Goal: Information Seeking & Learning: Learn about a topic

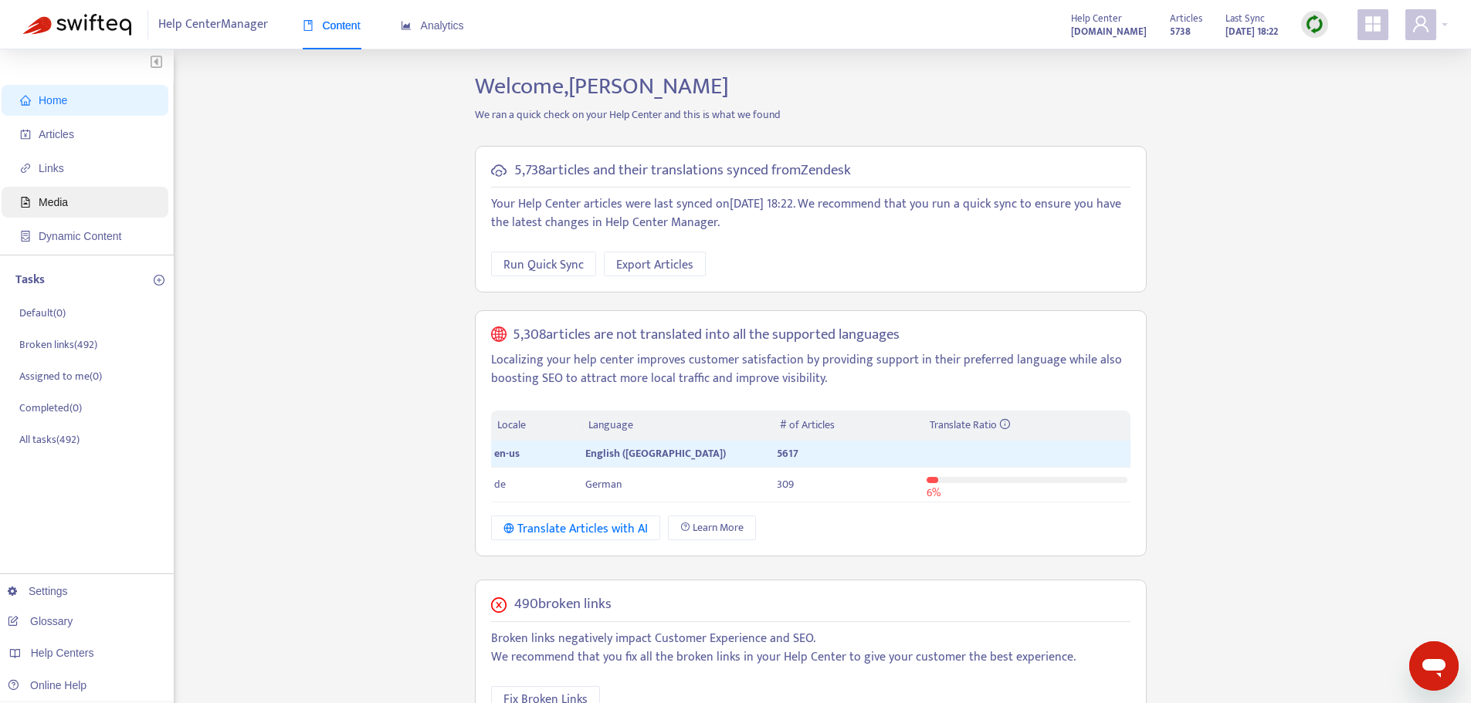
click at [69, 203] on span "Media" at bounding box center [88, 202] width 136 height 31
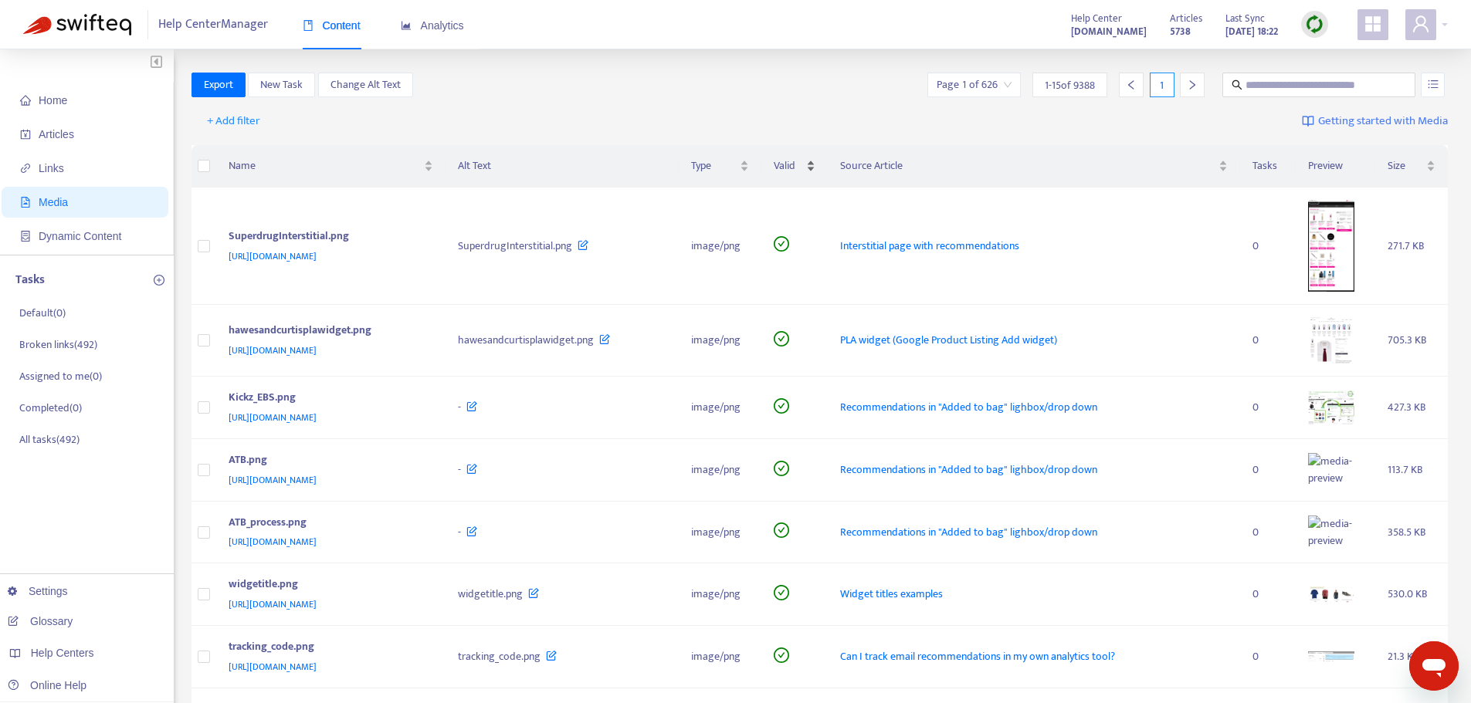
click at [815, 158] on div "Valid" at bounding box center [794, 166] width 41 height 17
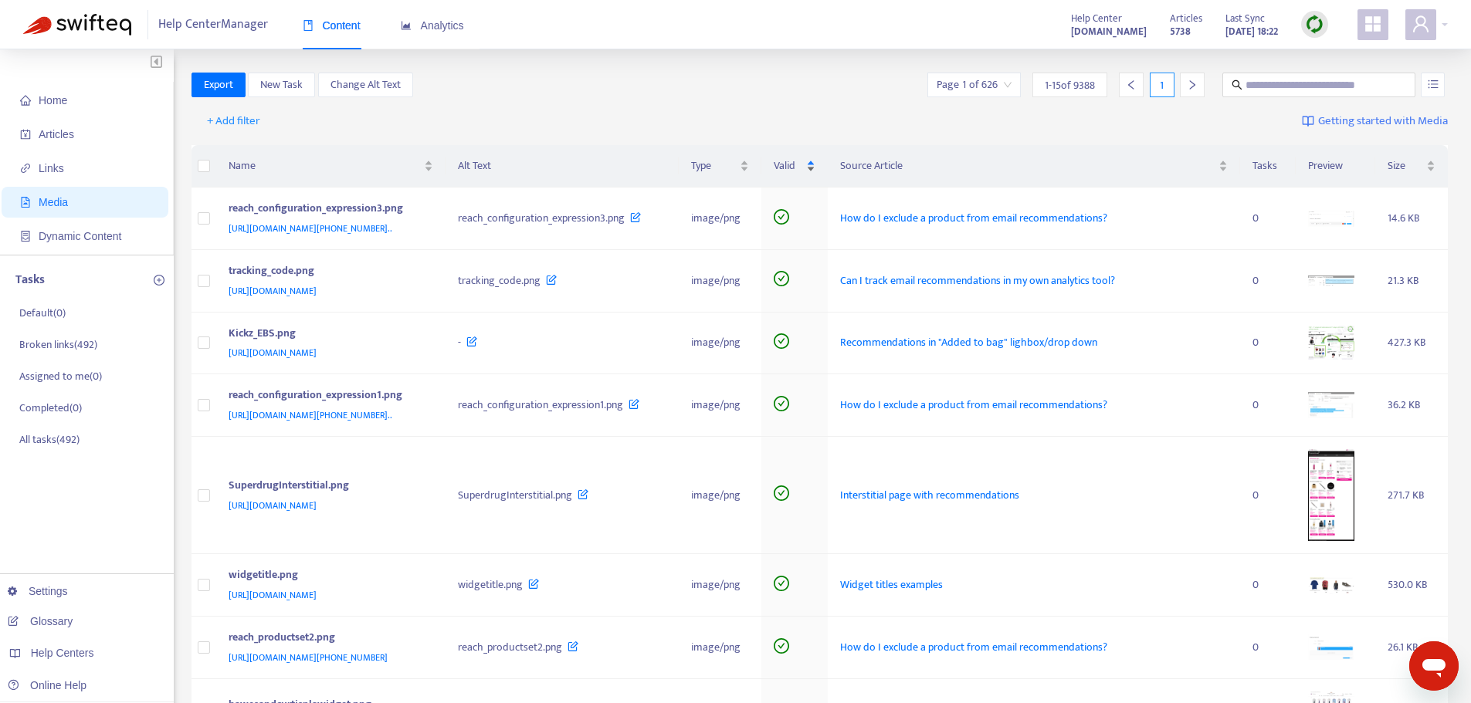
click at [815, 164] on div "Valid" at bounding box center [794, 166] width 41 height 17
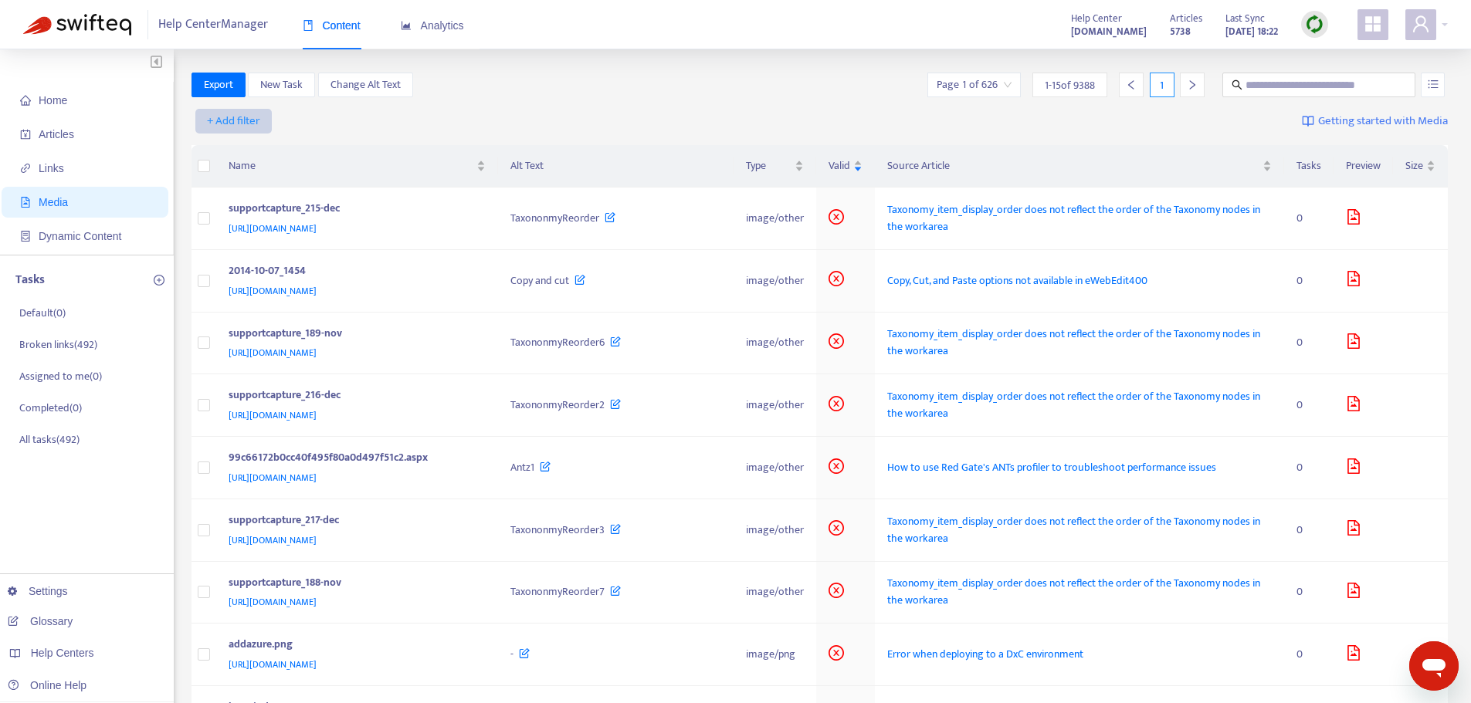
click at [242, 127] on span "+ Add filter" at bounding box center [233, 121] width 53 height 19
click at [257, 182] on span "Category" at bounding box center [234, 176] width 53 height 17
click at [280, 119] on div at bounding box center [241, 121] width 93 height 19
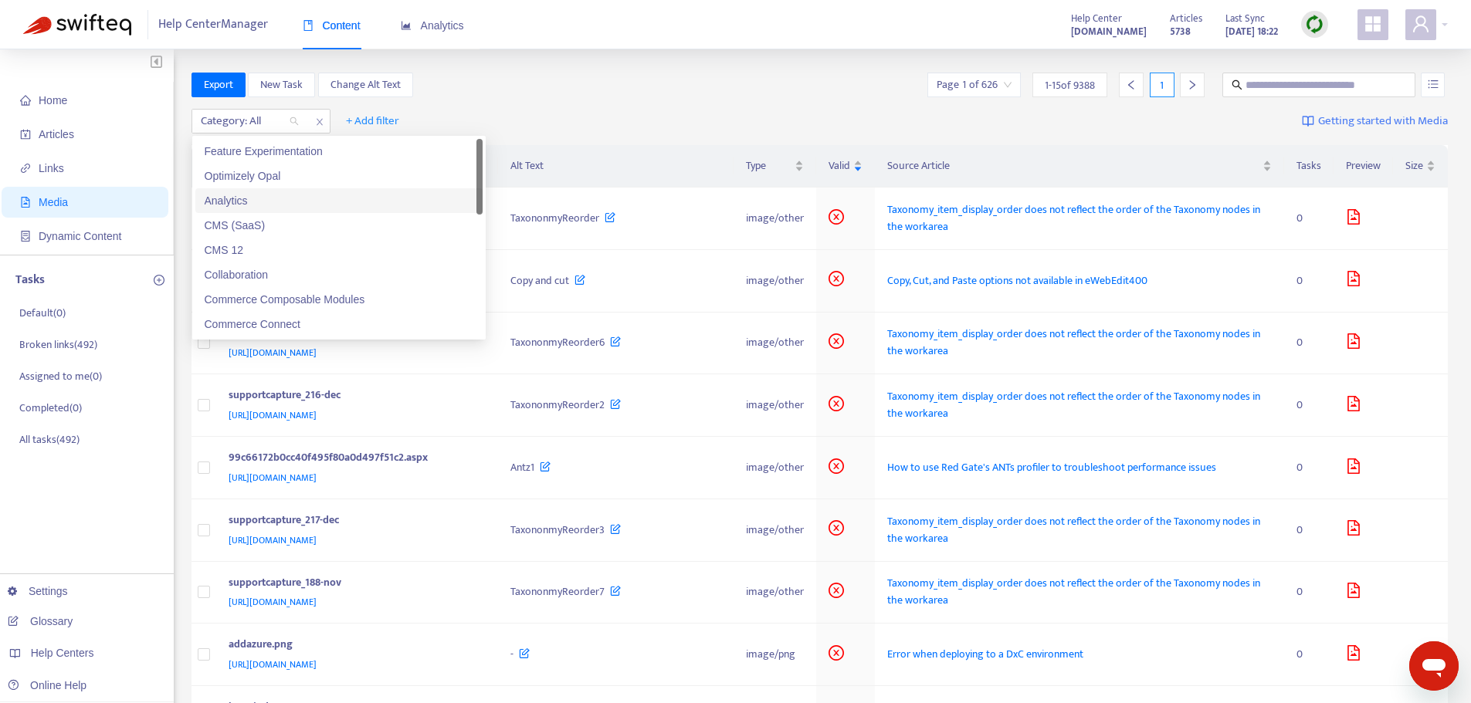
click at [252, 195] on div "Analytics" at bounding box center [339, 200] width 269 height 17
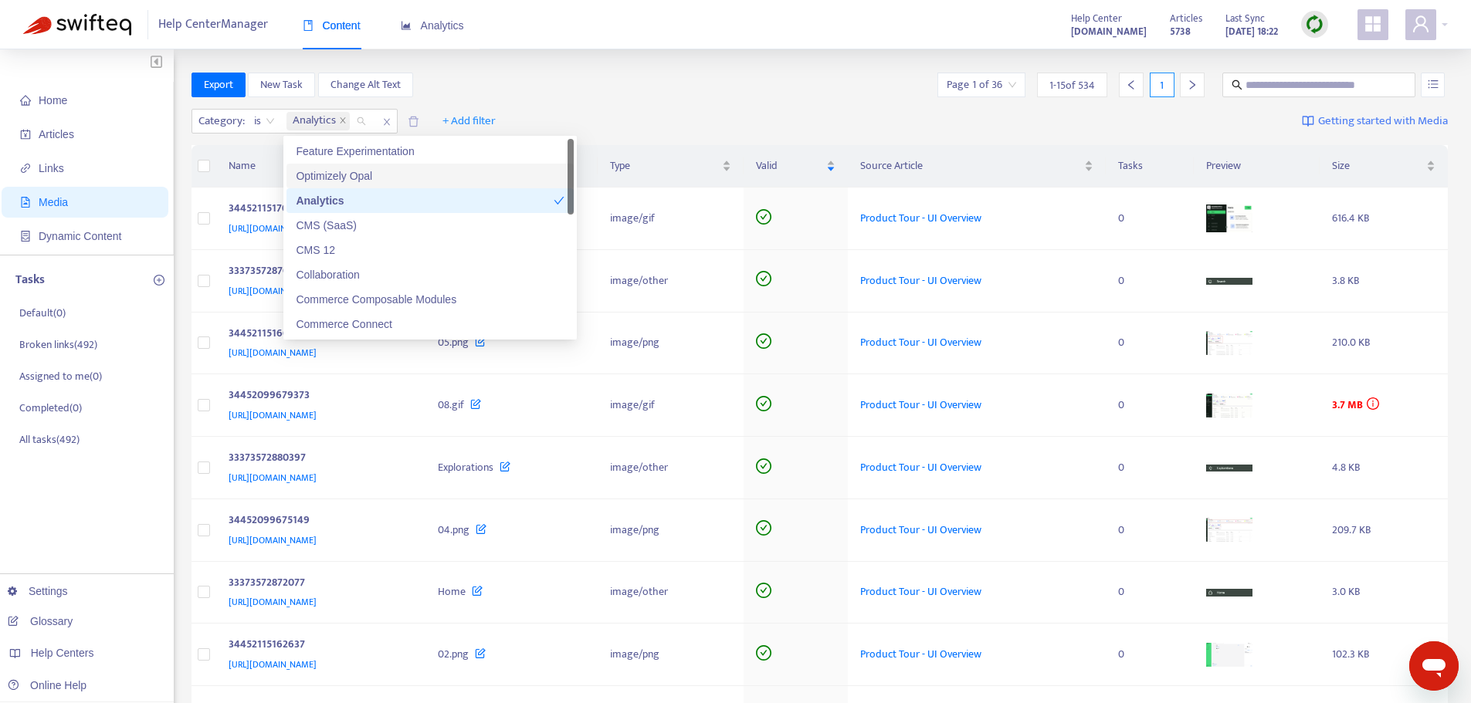
click at [672, 122] on div "Category : is Analytics + Add filter Getting started with Media" at bounding box center [820, 124] width 1257 height 42
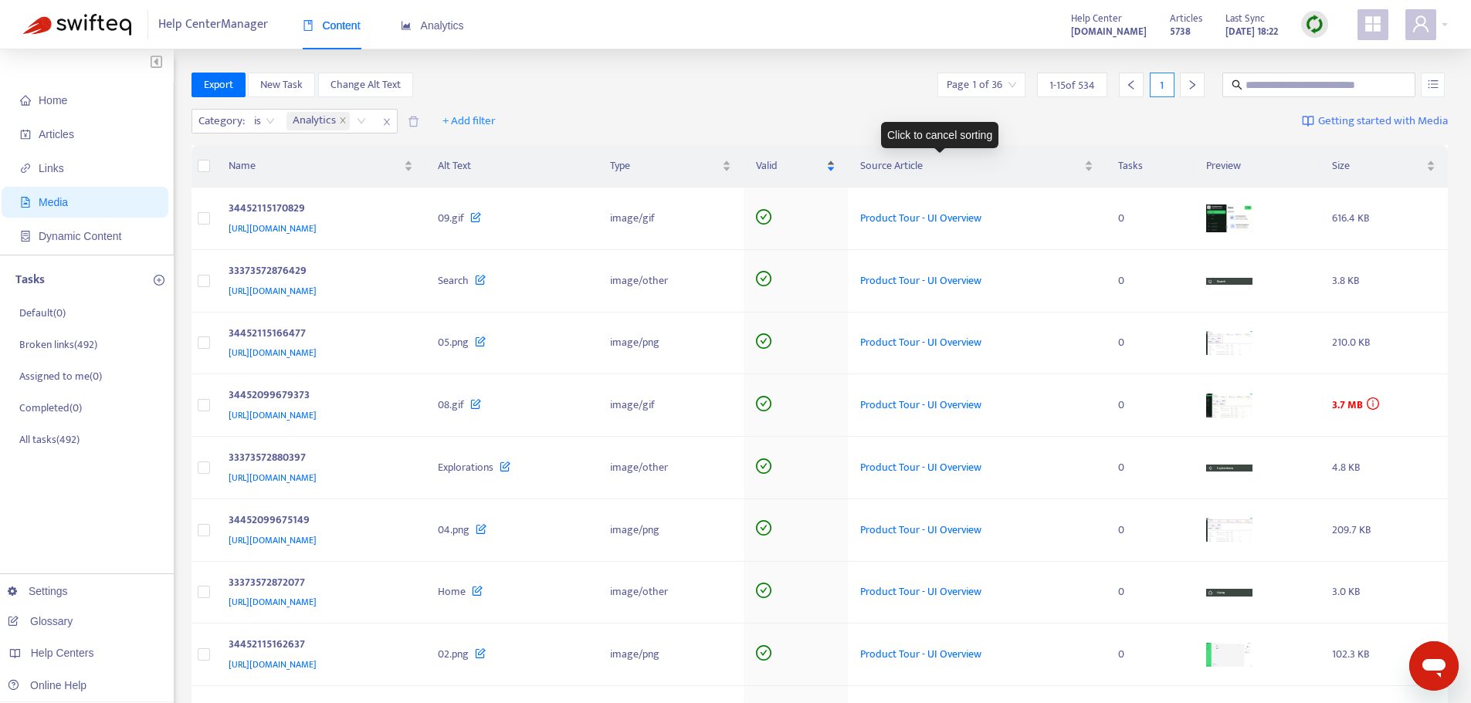
click at [823, 161] on span "Valid" at bounding box center [789, 166] width 67 height 17
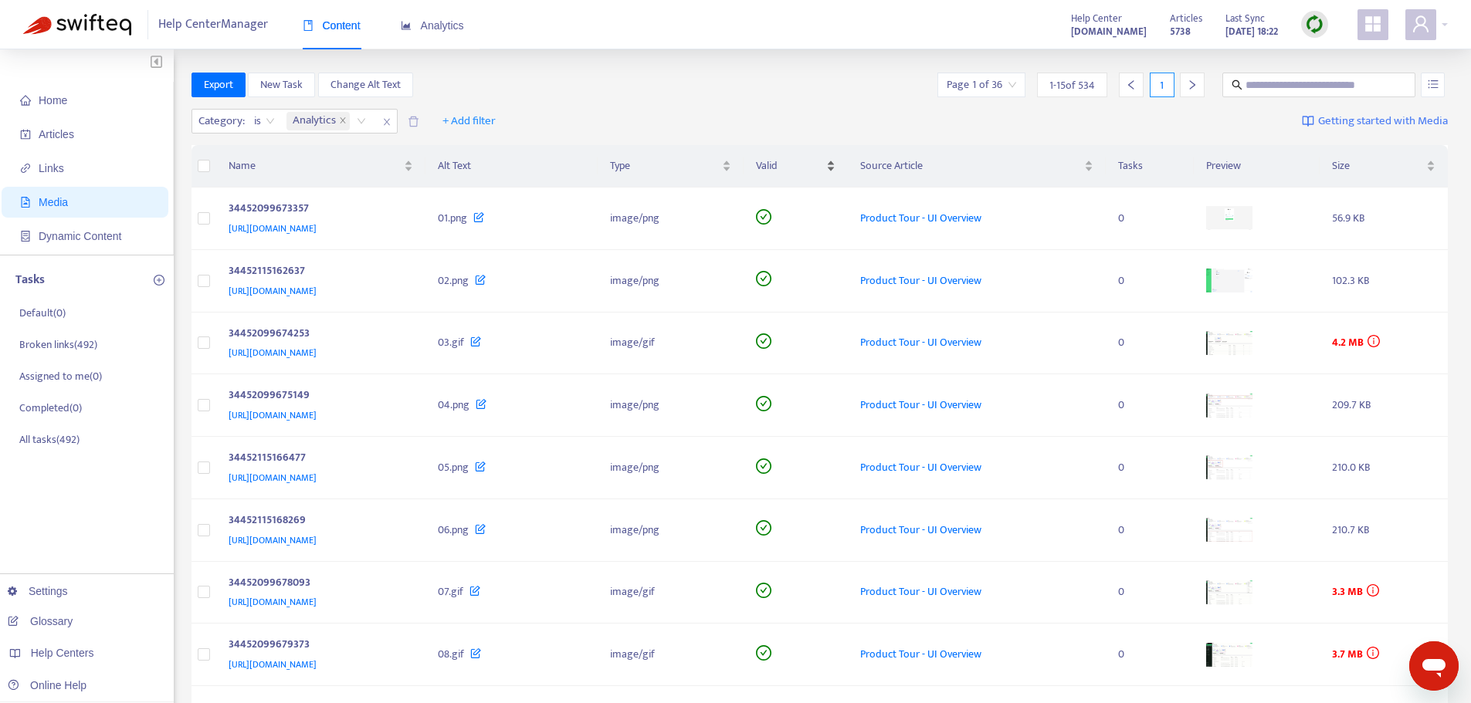
click at [836, 162] on div "Valid" at bounding box center [796, 166] width 80 height 17
click at [836, 164] on div "Valid" at bounding box center [796, 166] width 80 height 17
click at [268, 109] on div "Category : is Analytics" at bounding box center [295, 121] width 206 height 25
click at [258, 120] on span "is" at bounding box center [264, 121] width 21 height 23
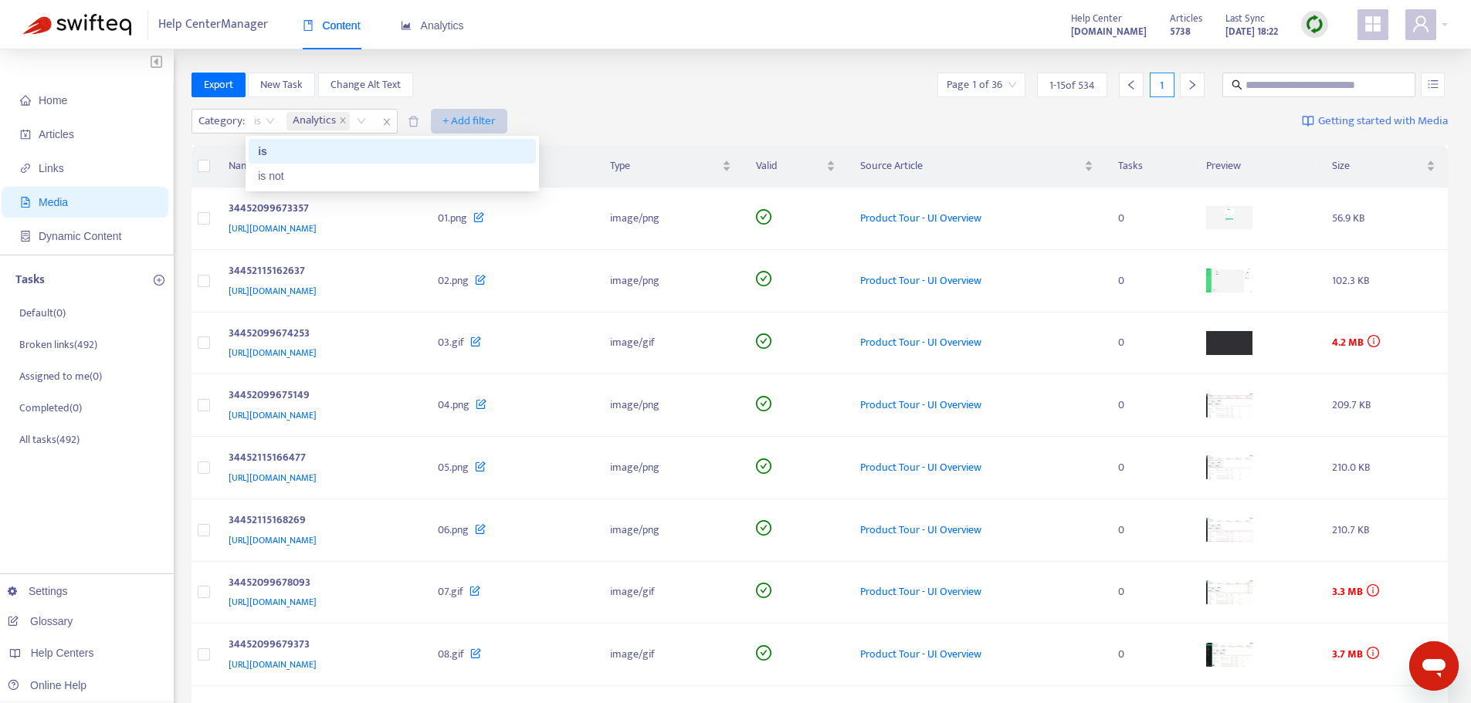
click at [484, 120] on span "+ Add filter" at bounding box center [468, 121] width 53 height 19
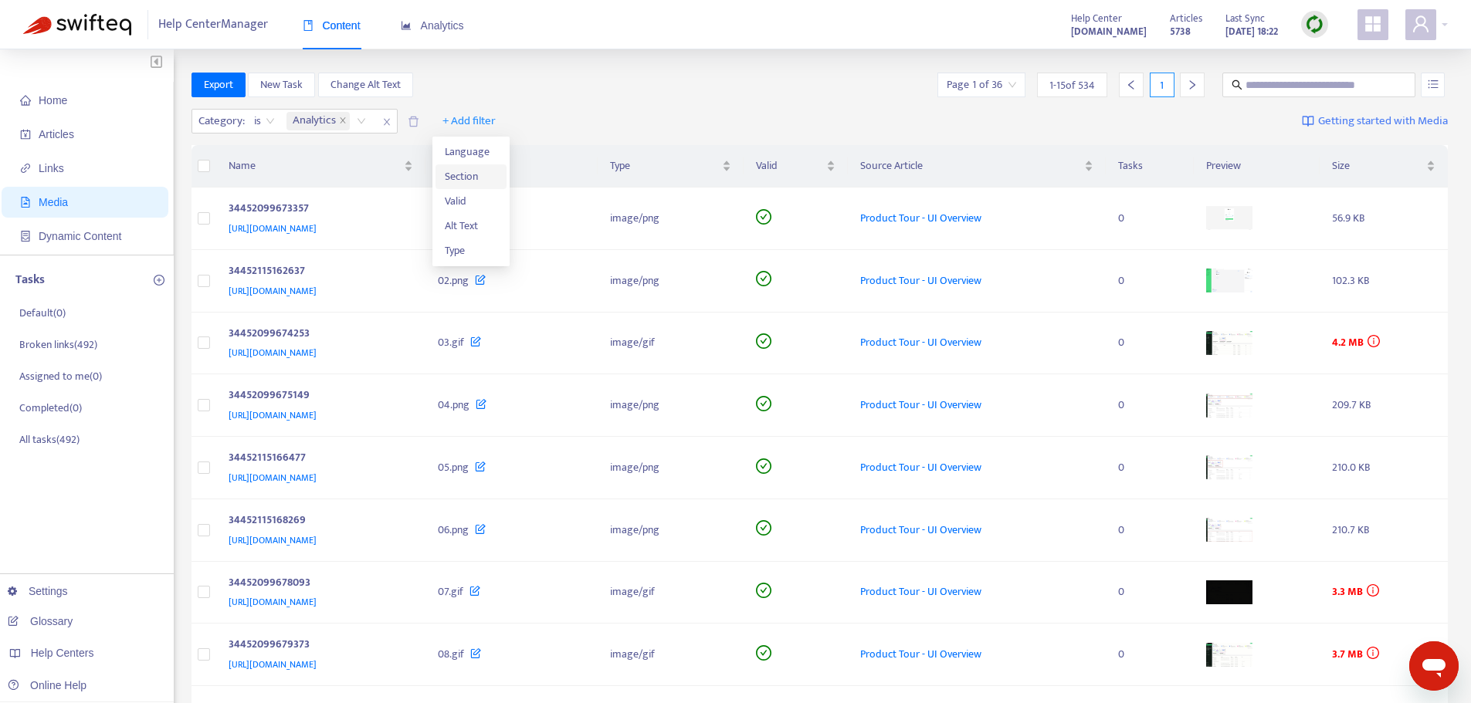
click at [456, 178] on span "Section" at bounding box center [471, 176] width 53 height 17
click at [463, 123] on div "Click to sort ascending" at bounding box center [433, 135] width 121 height 26
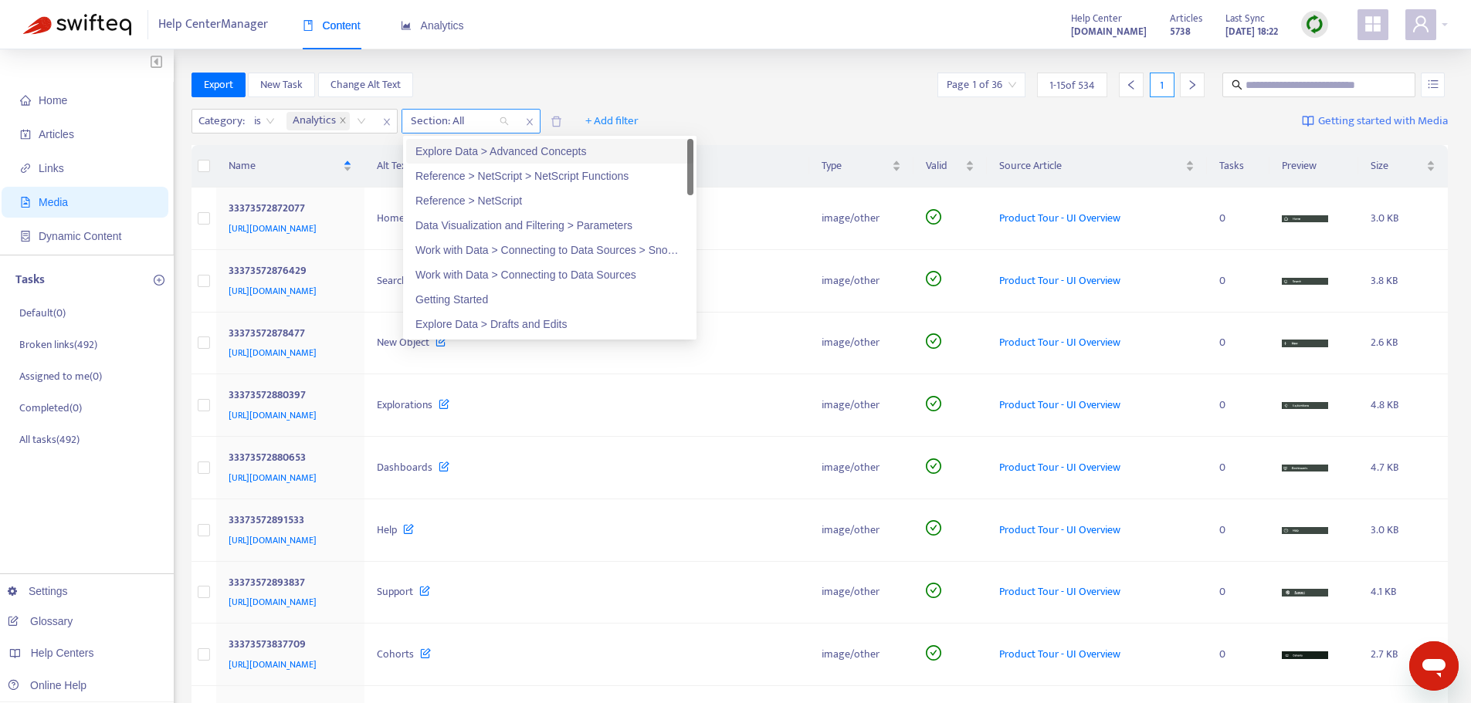
click at [492, 121] on div at bounding box center [451, 121] width 93 height 19
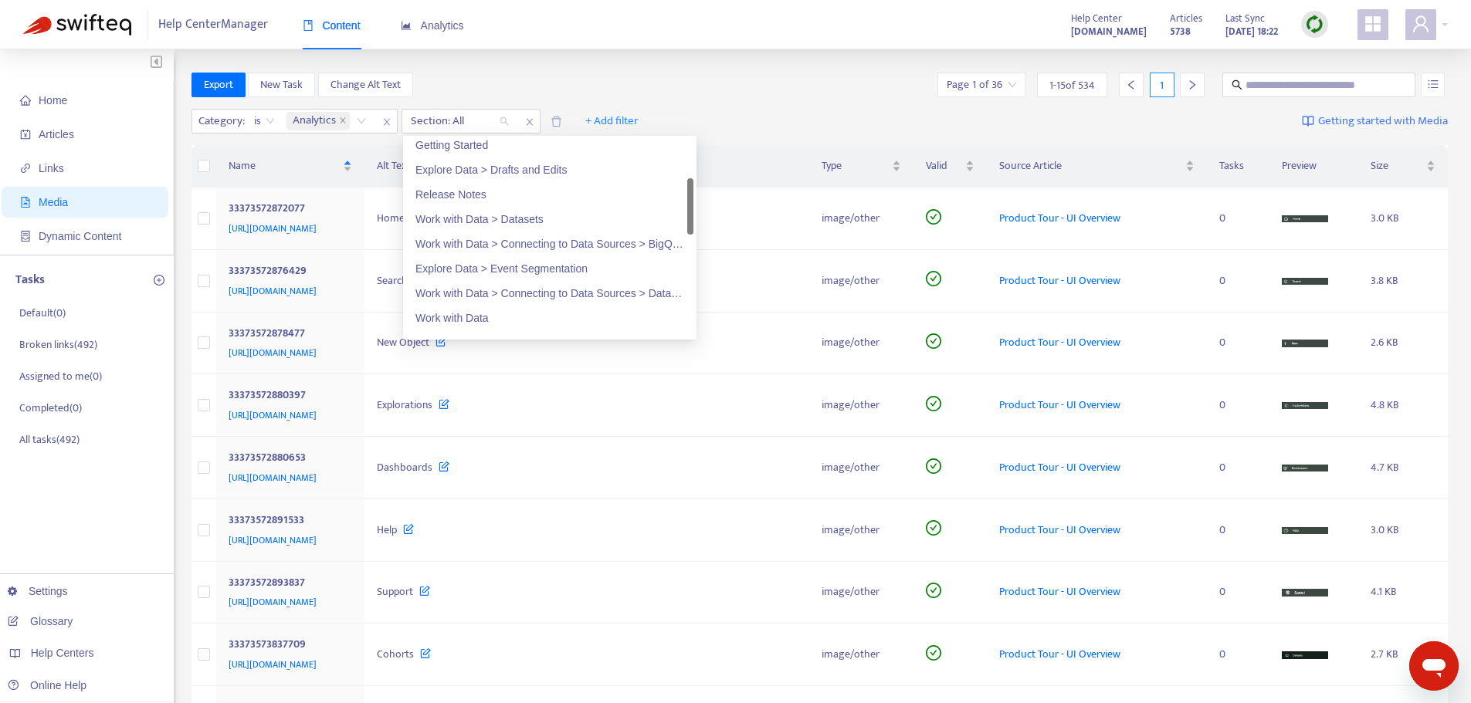
scroll to position [309, 0]
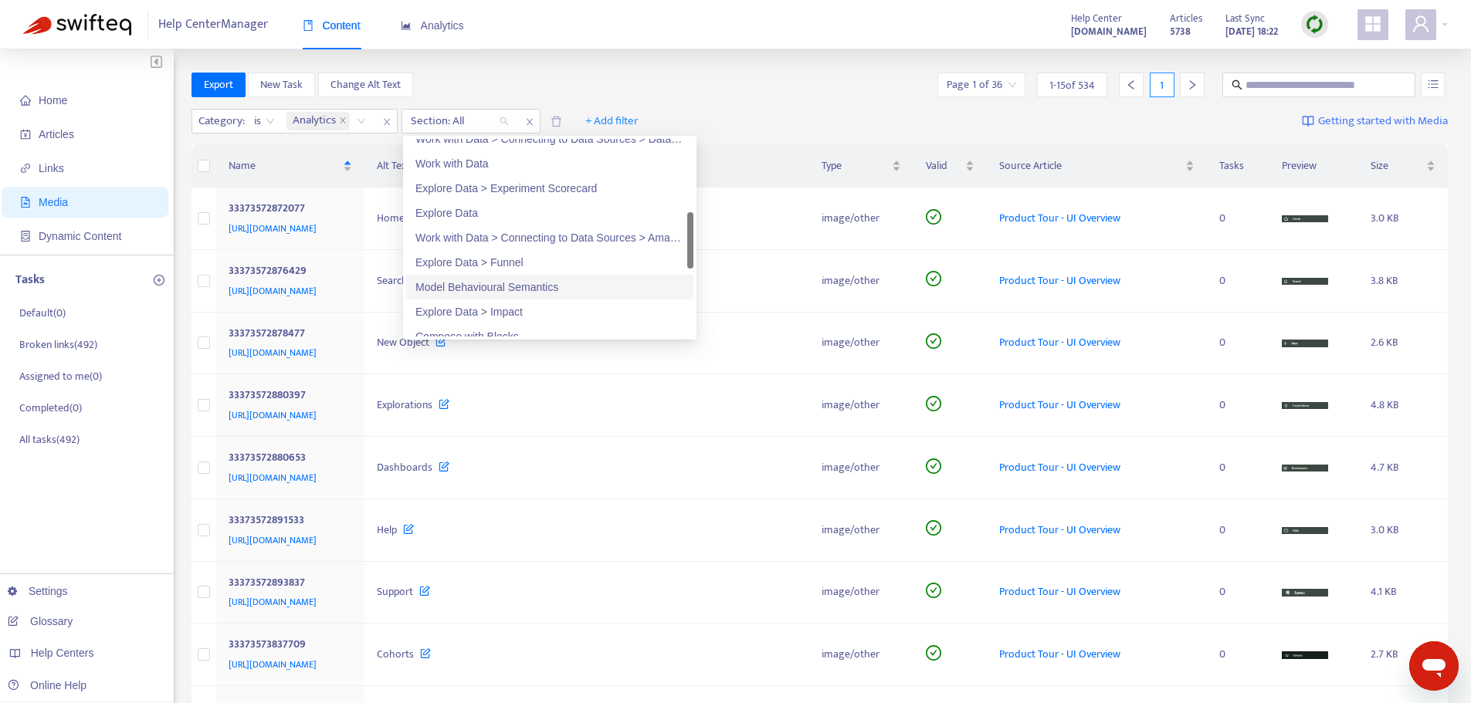
click at [512, 283] on div "Model Behavioural Semantics" at bounding box center [549, 287] width 269 height 17
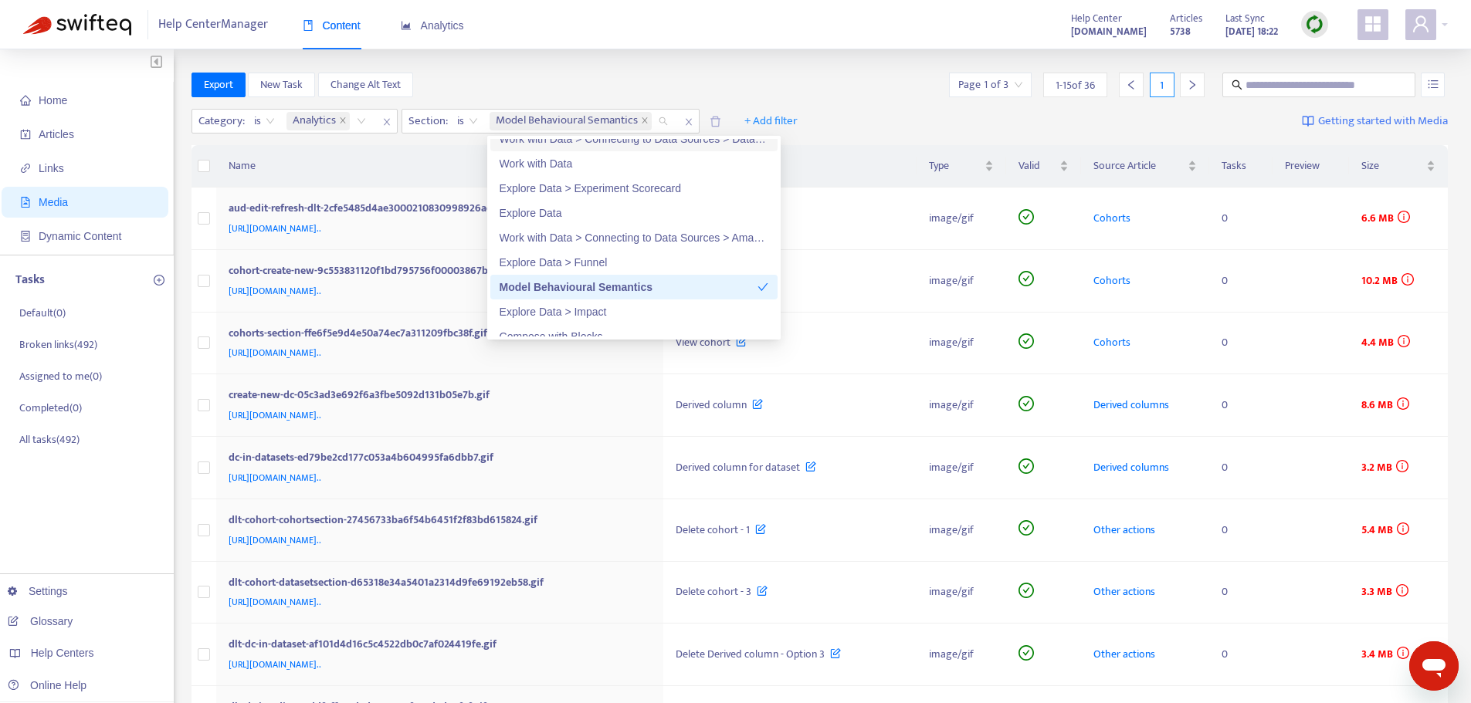
click at [923, 114] on div "Category : is Analytics Section : is Model Behavioural Semantics + Add filter G…" at bounding box center [820, 124] width 1257 height 42
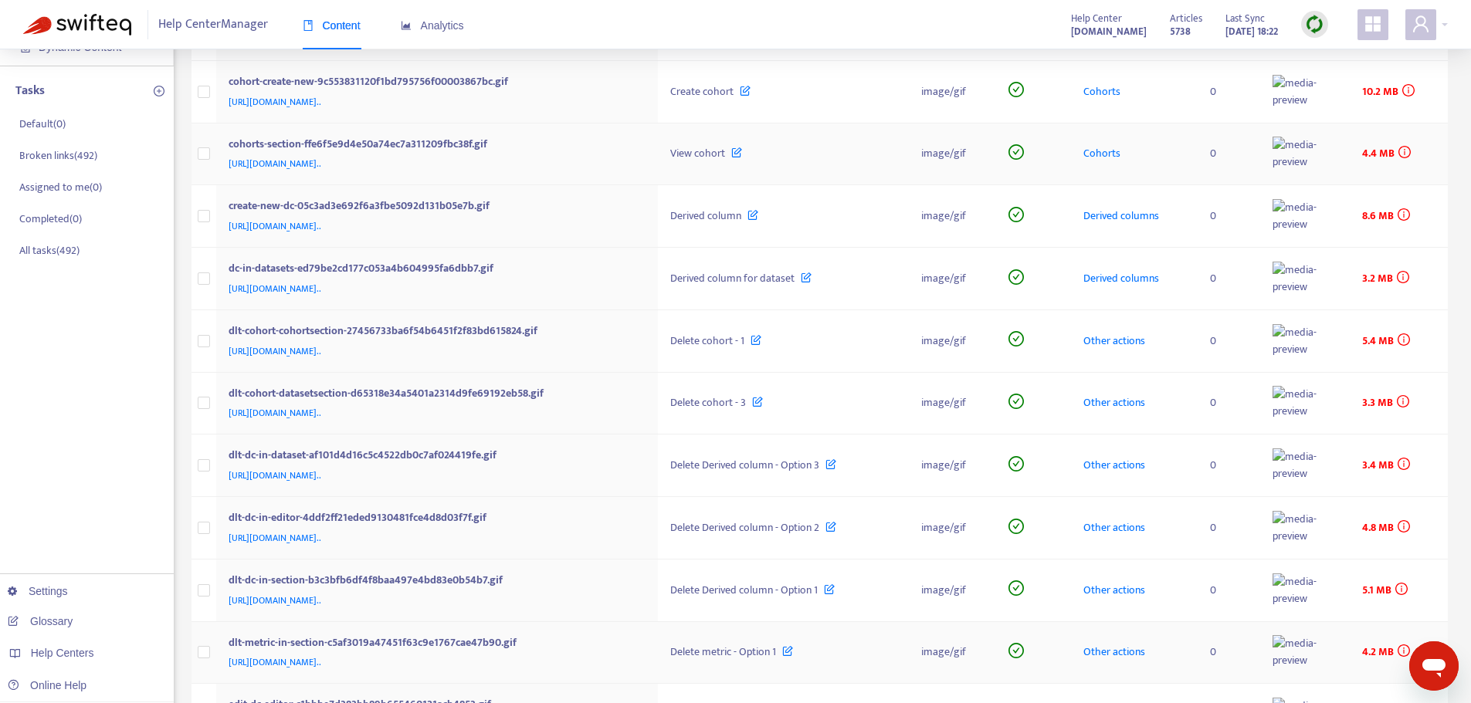
scroll to position [0, 0]
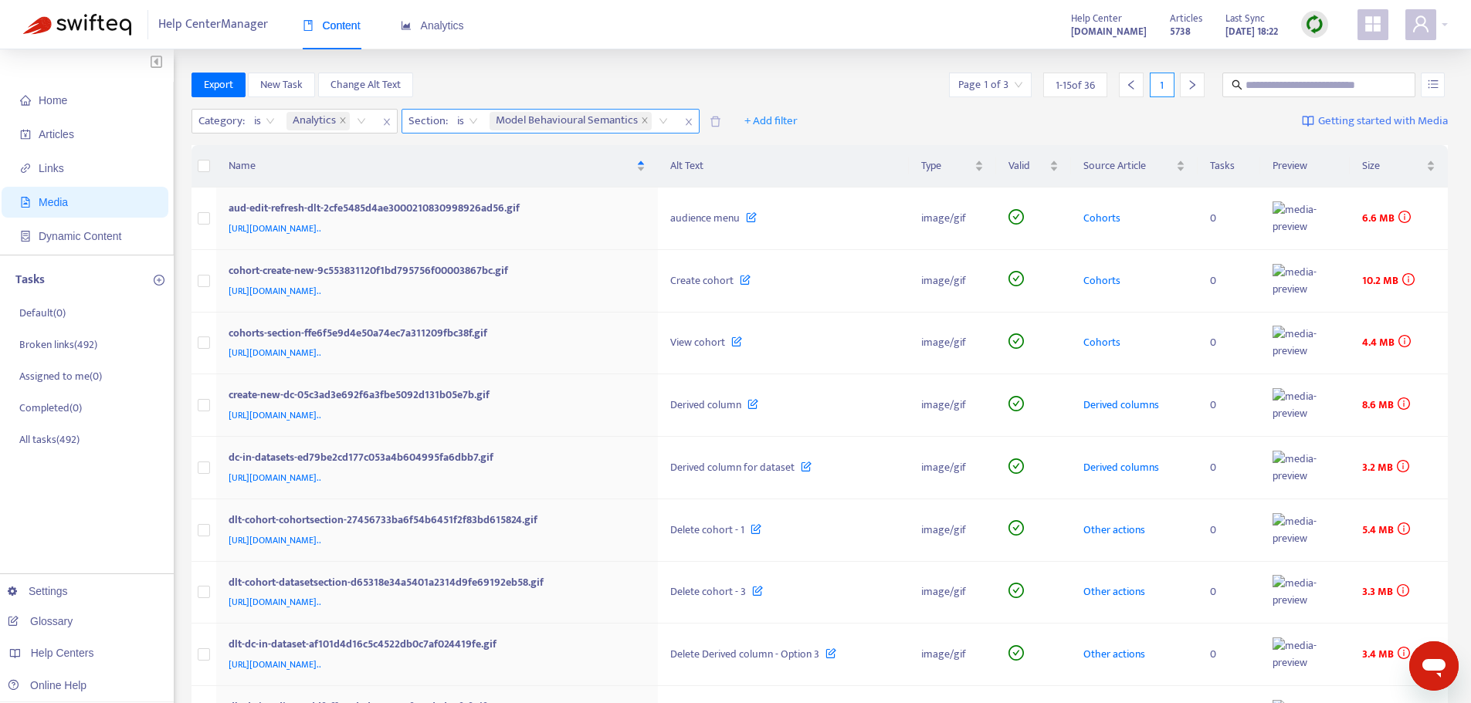
click at [689, 120] on icon "close" at bounding box center [688, 121] width 9 height 9
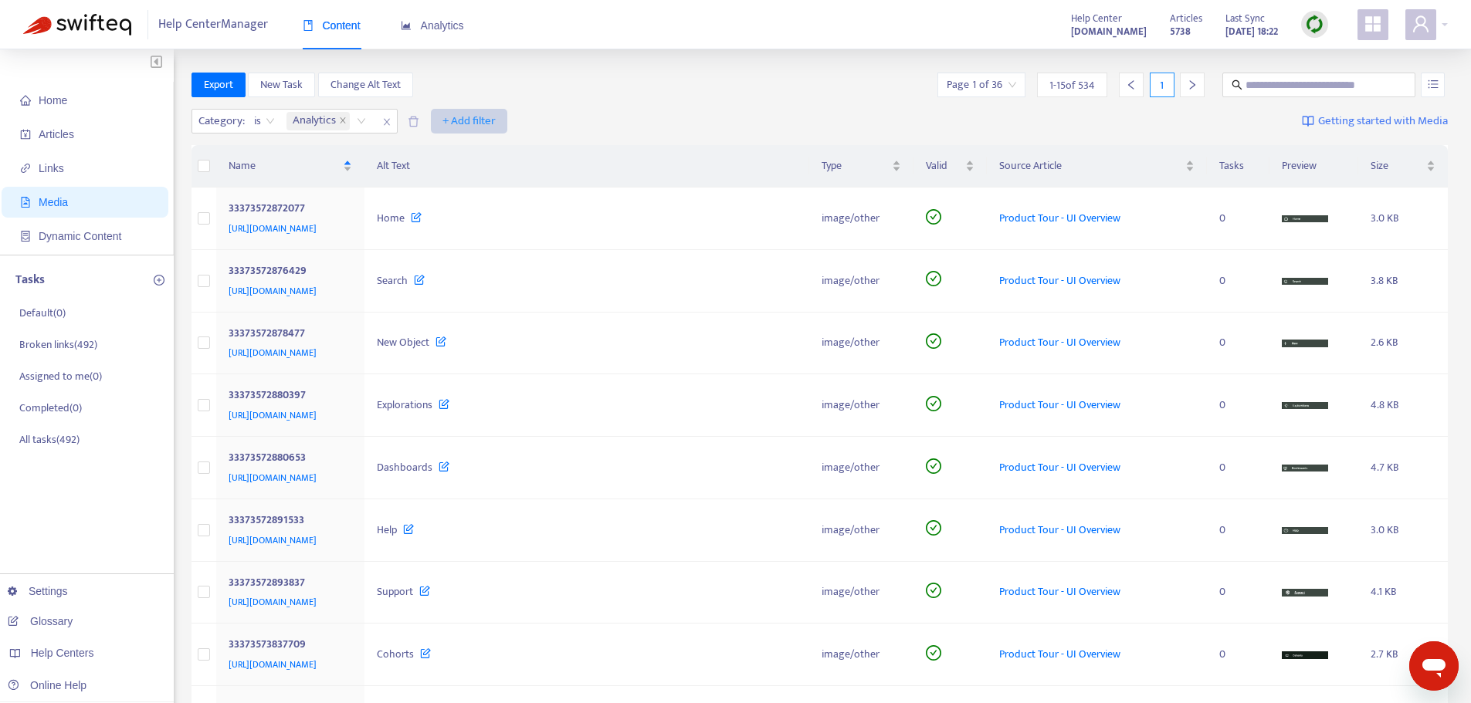
click at [469, 117] on span "+ Add filter" at bounding box center [468, 121] width 53 height 19
click at [659, 114] on div "Category : is Analytics + Add filter Getting started with Media" at bounding box center [820, 124] width 1257 height 42
click at [1288, 84] on input "text" at bounding box center [1320, 84] width 148 height 17
type input "*********"
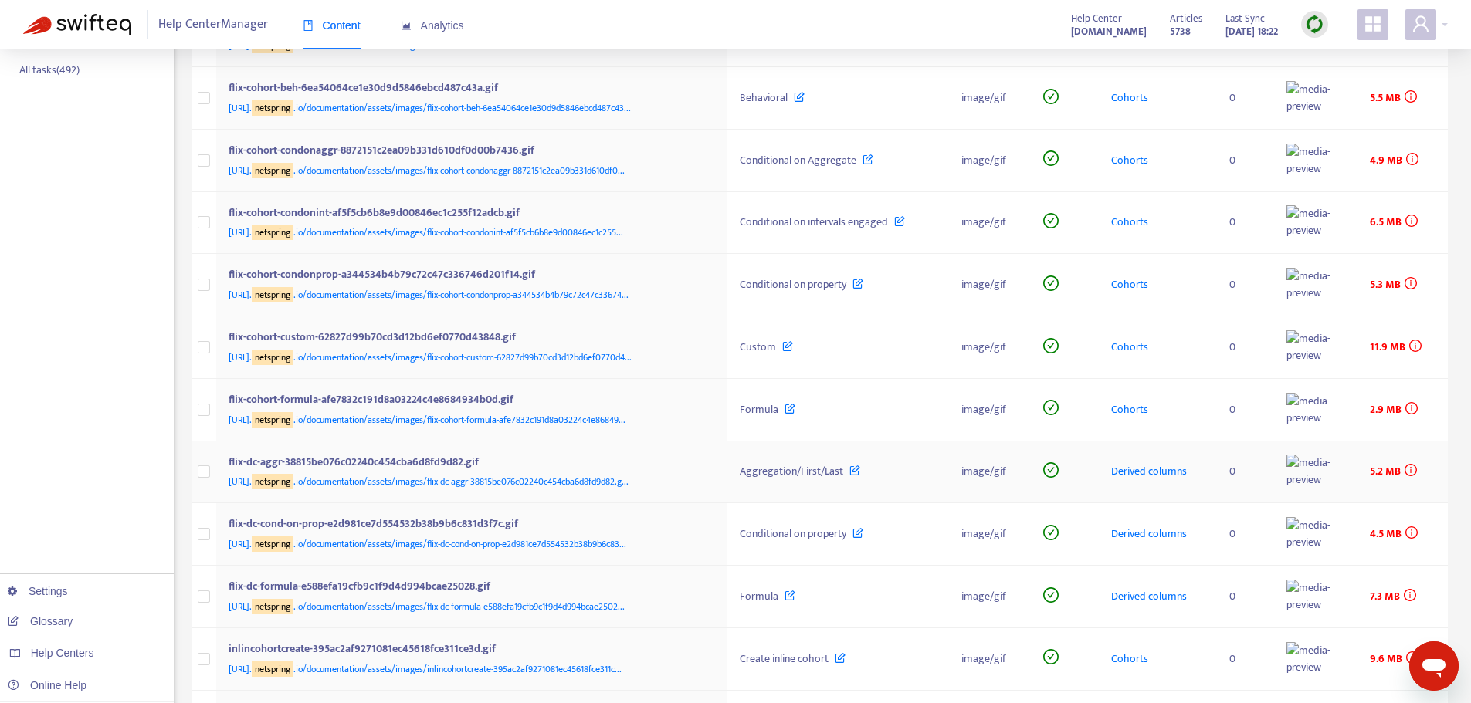
scroll to position [506, 0]
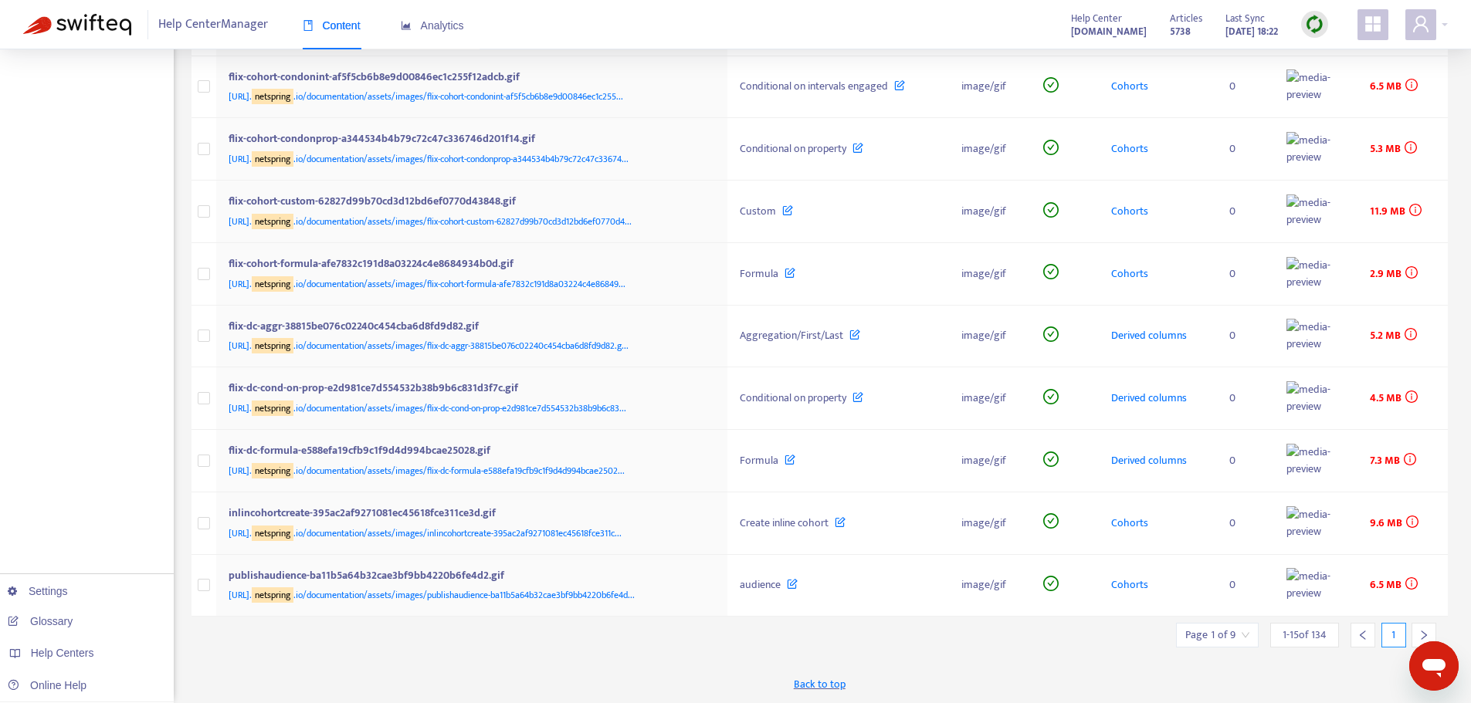
click at [1423, 634] on icon "right" at bounding box center [1424, 635] width 11 height 11
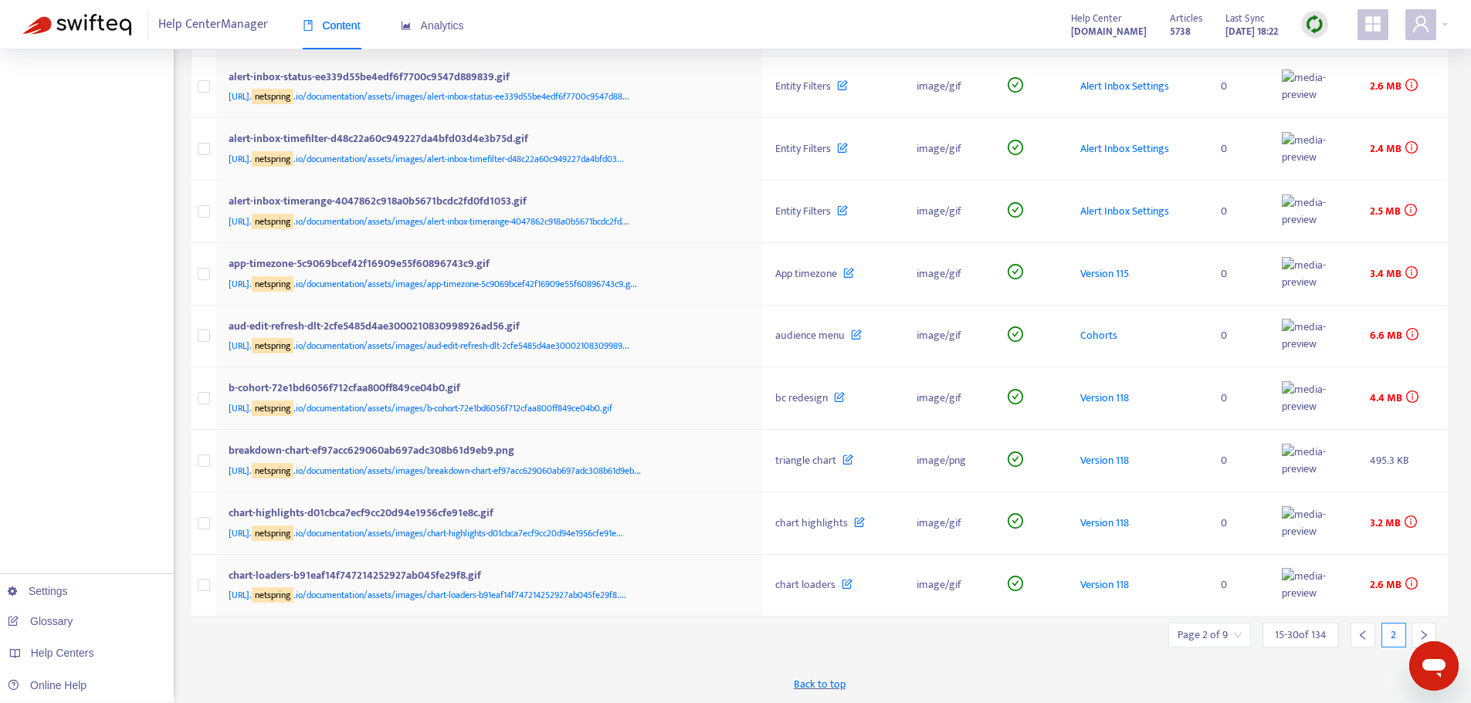
click at [1417, 634] on div at bounding box center [1424, 635] width 25 height 25
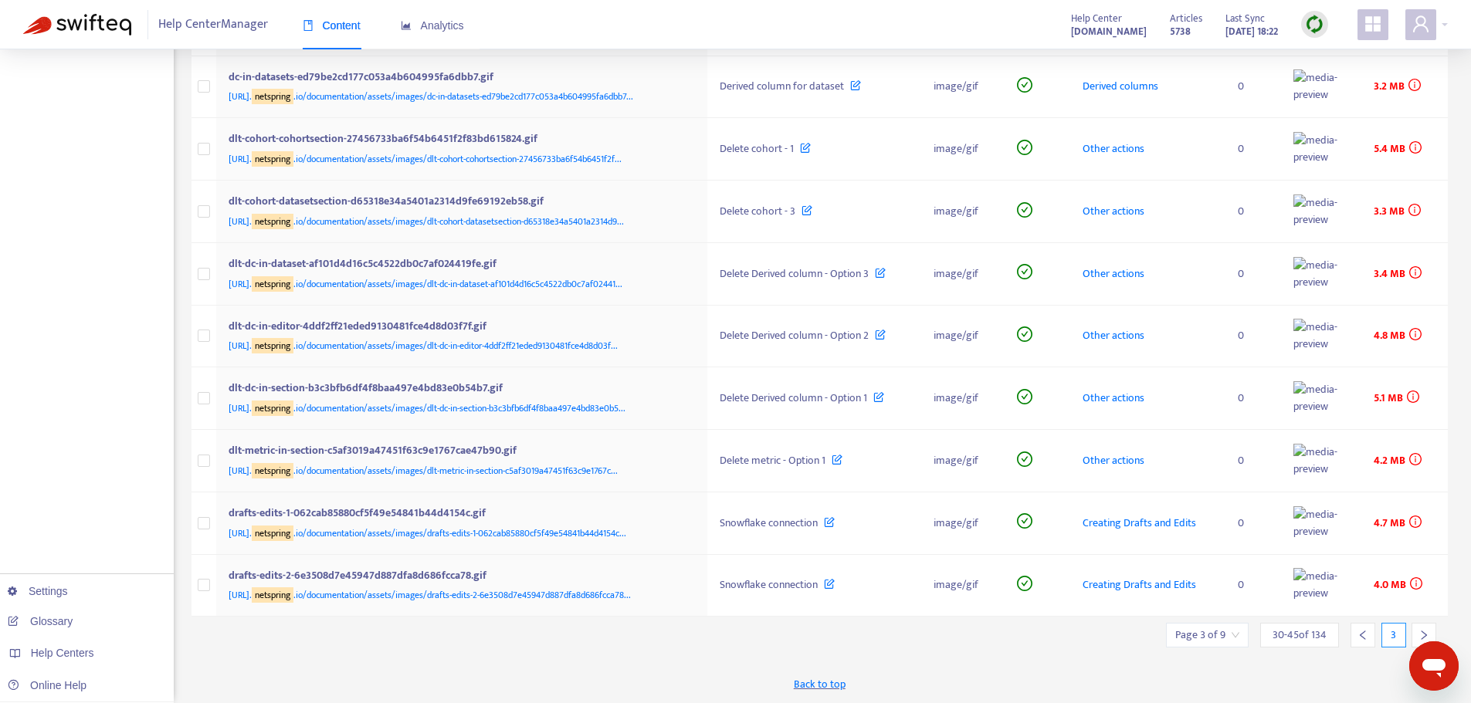
click at [1426, 634] on icon "right" at bounding box center [1424, 635] width 11 height 11
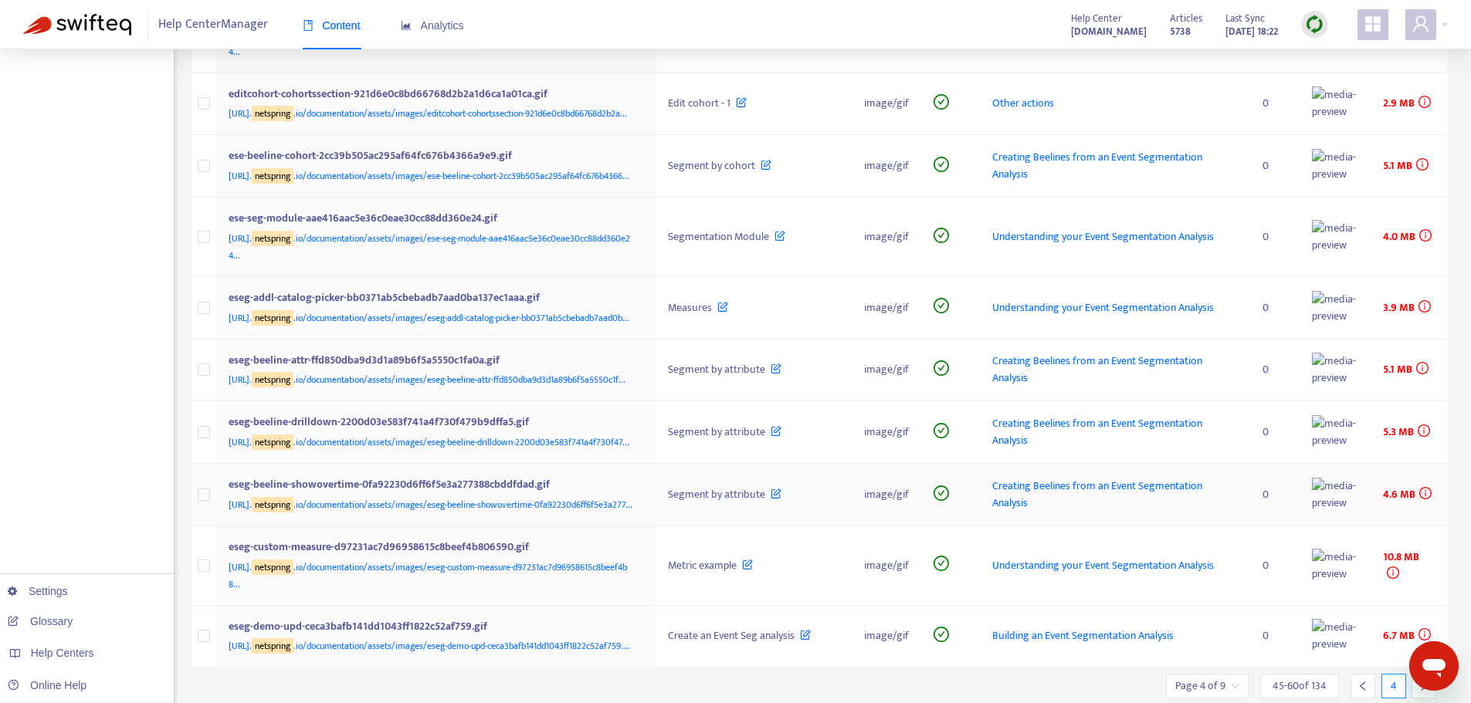
click at [1426, 527] on td "4.6 MB" at bounding box center [1409, 495] width 77 height 63
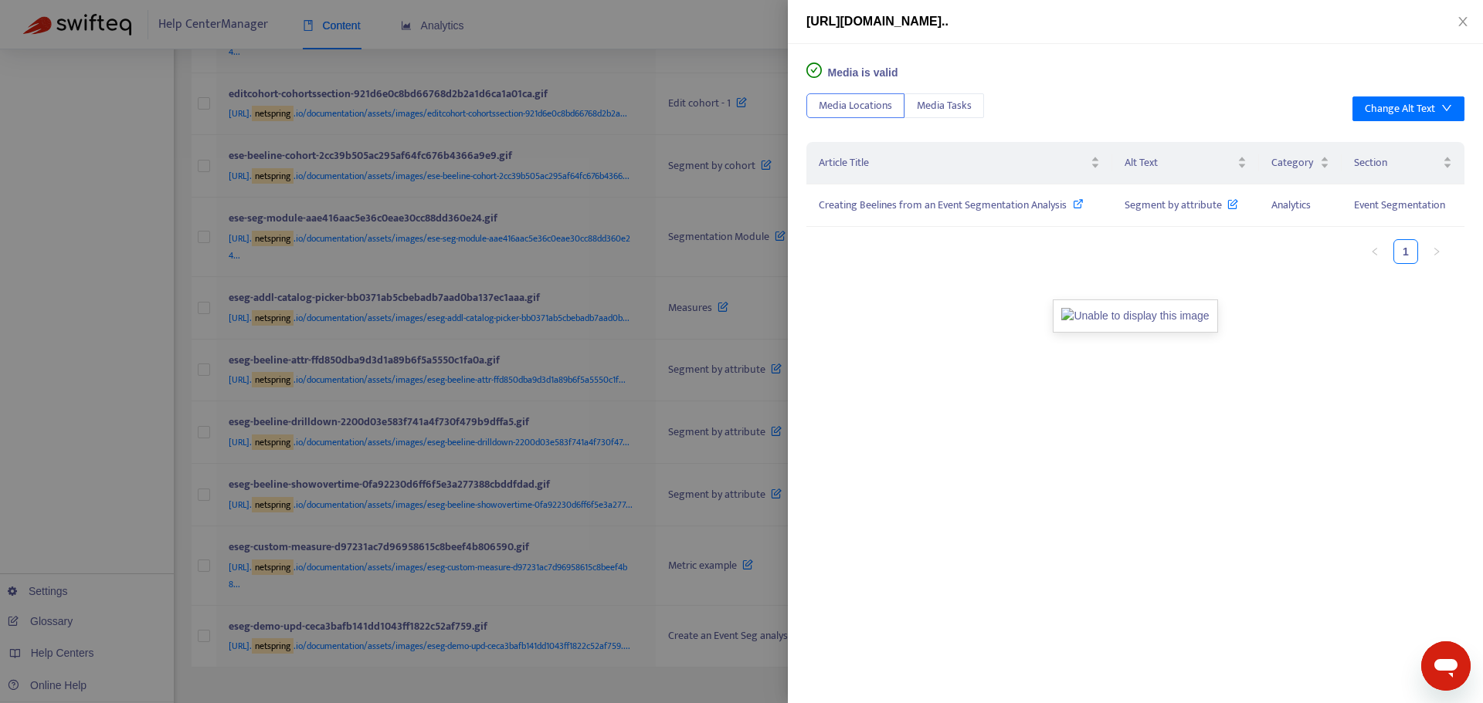
click at [1460, 29] on div "[URL][DOMAIN_NAME].." at bounding box center [1135, 21] width 658 height 19
click at [1459, 22] on icon "close" at bounding box center [1462, 21] width 12 height 12
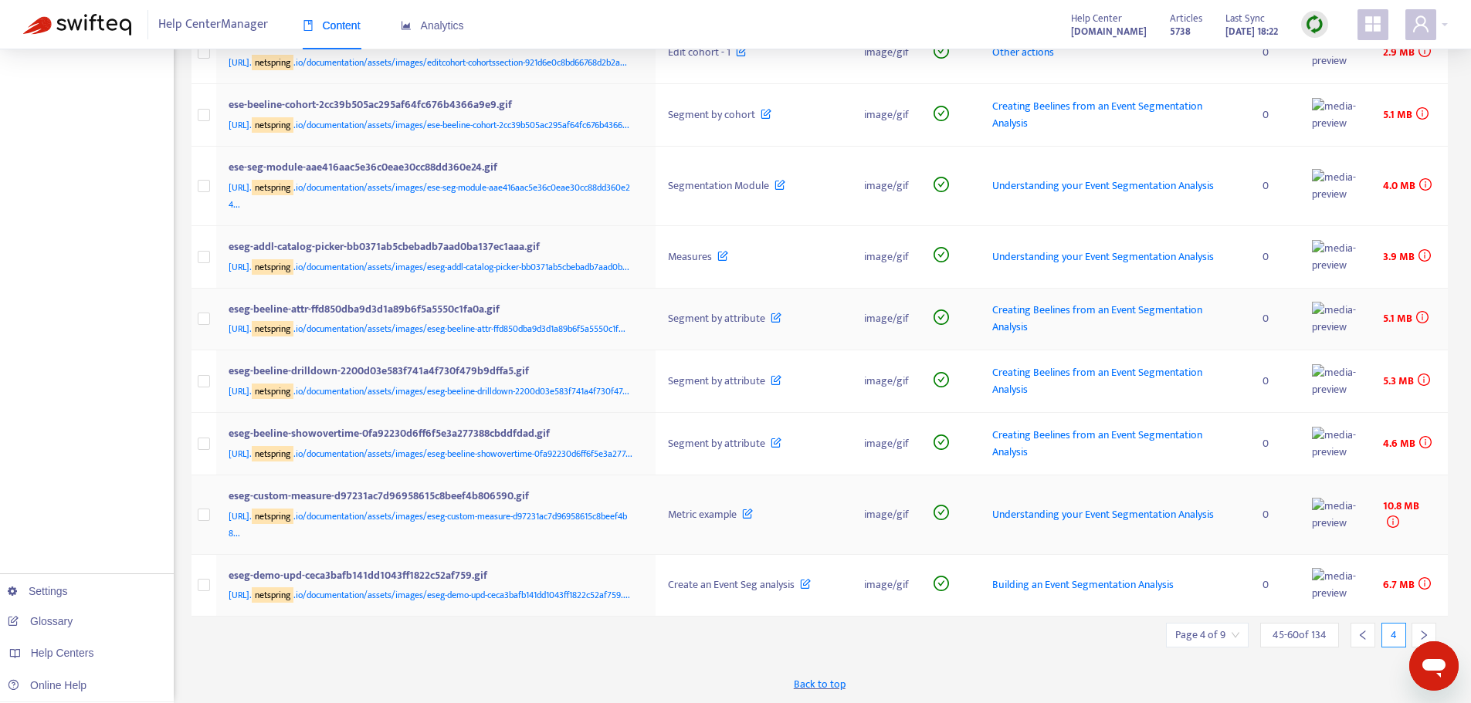
scroll to position [761, 0]
click at [1228, 629] on input "search" at bounding box center [1207, 635] width 64 height 23
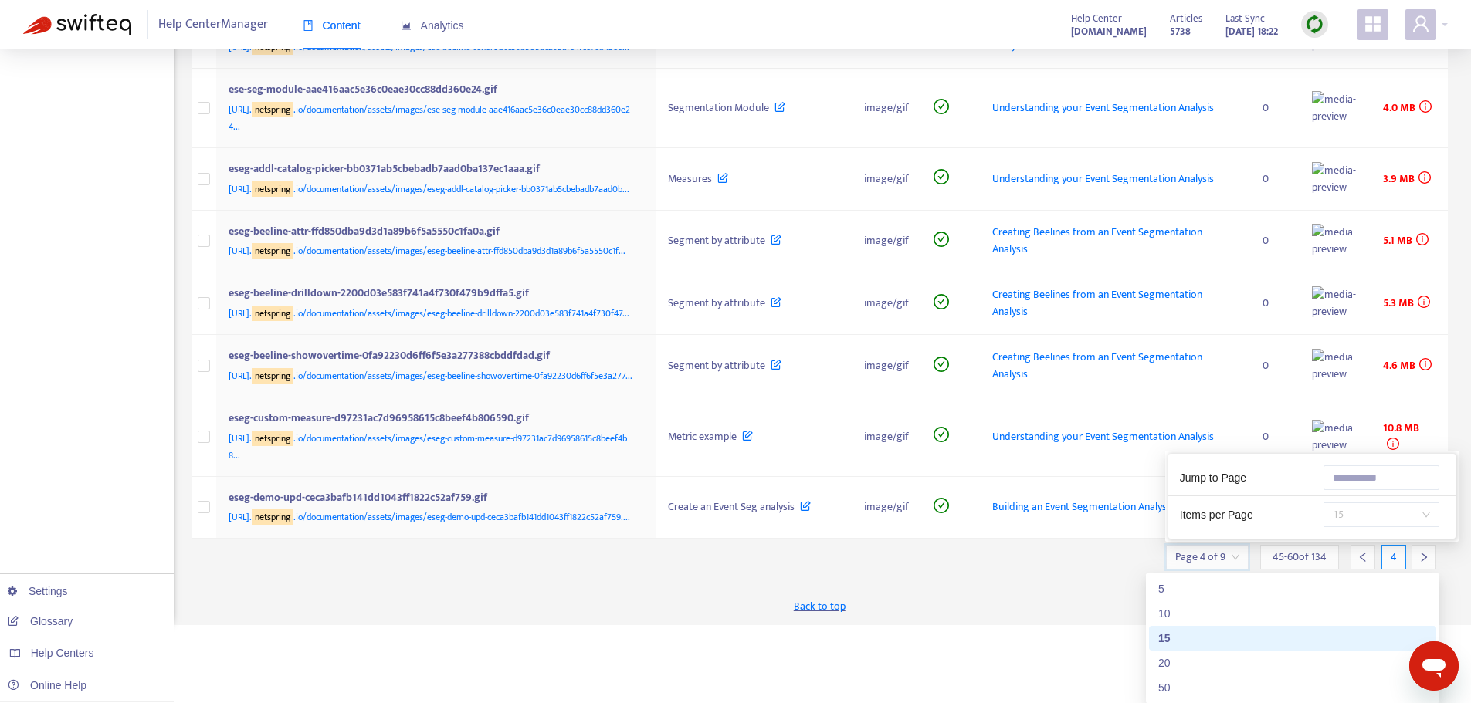
click at [1370, 527] on span "15" at bounding box center [1381, 514] width 97 height 23
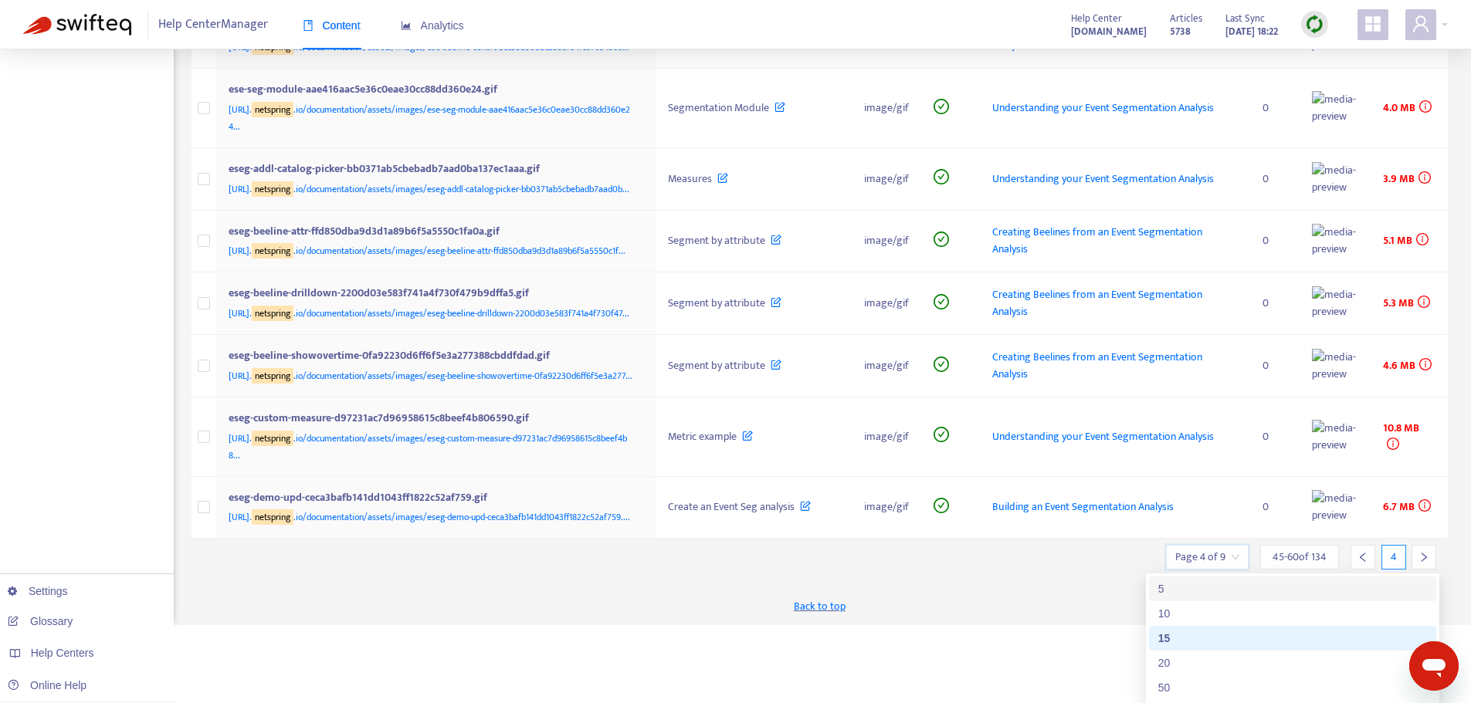
click at [1283, 581] on div "5" at bounding box center [1292, 589] width 269 height 17
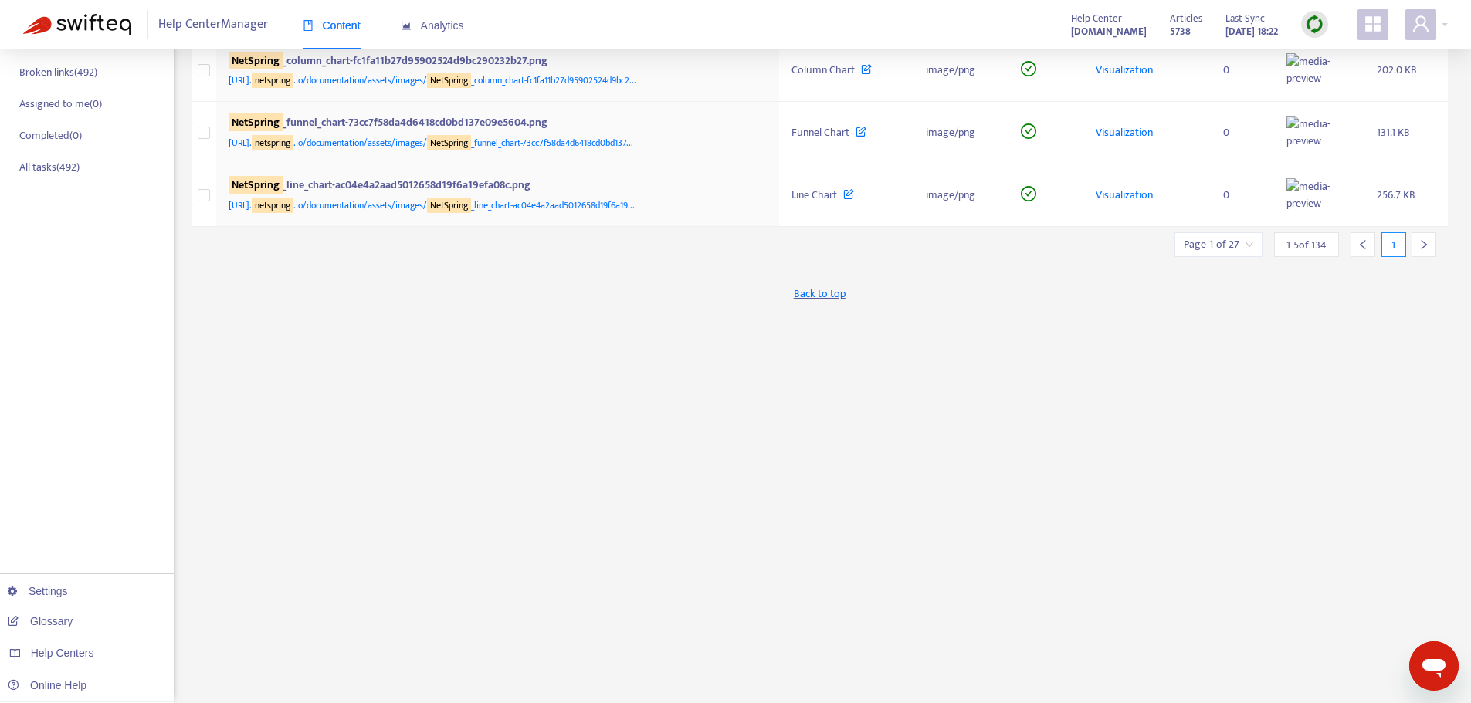
scroll to position [0, 0]
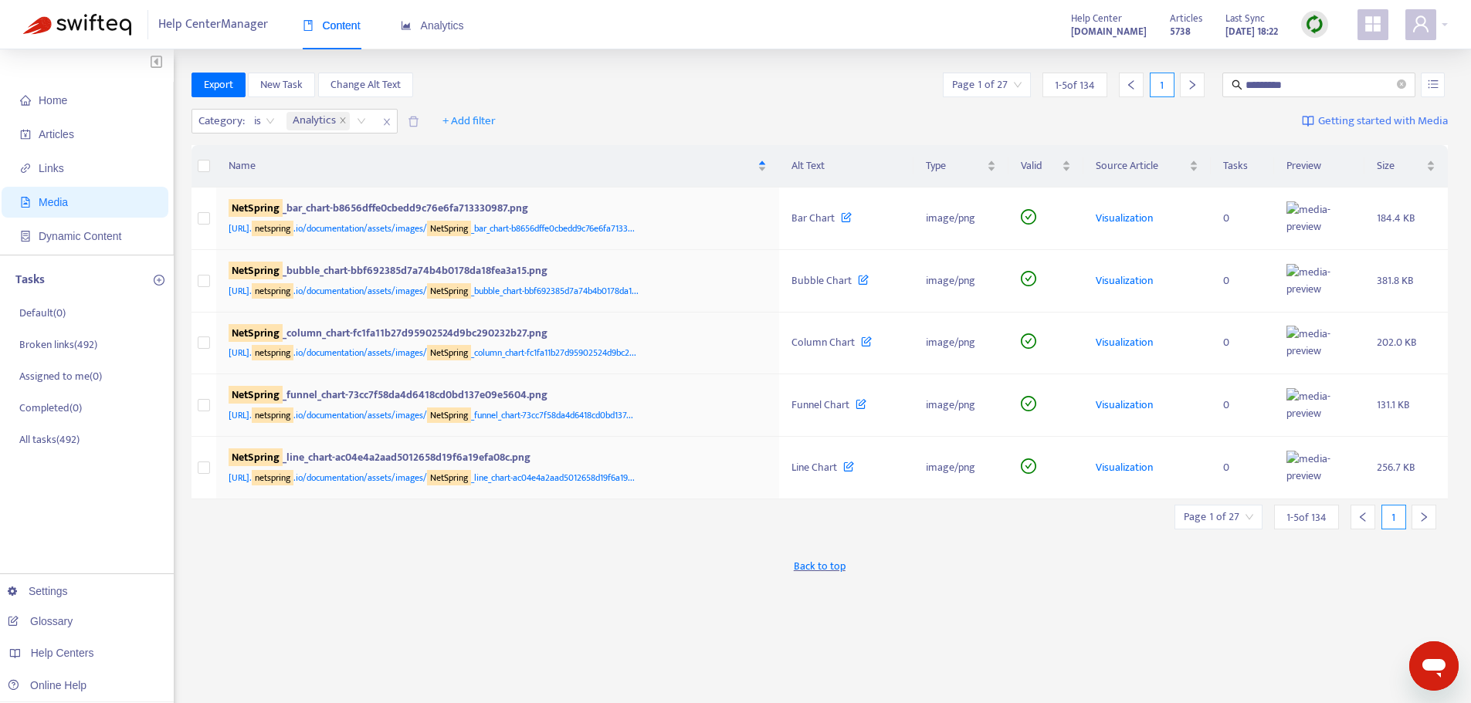
click at [1230, 521] on input "search" at bounding box center [1218, 517] width 69 height 23
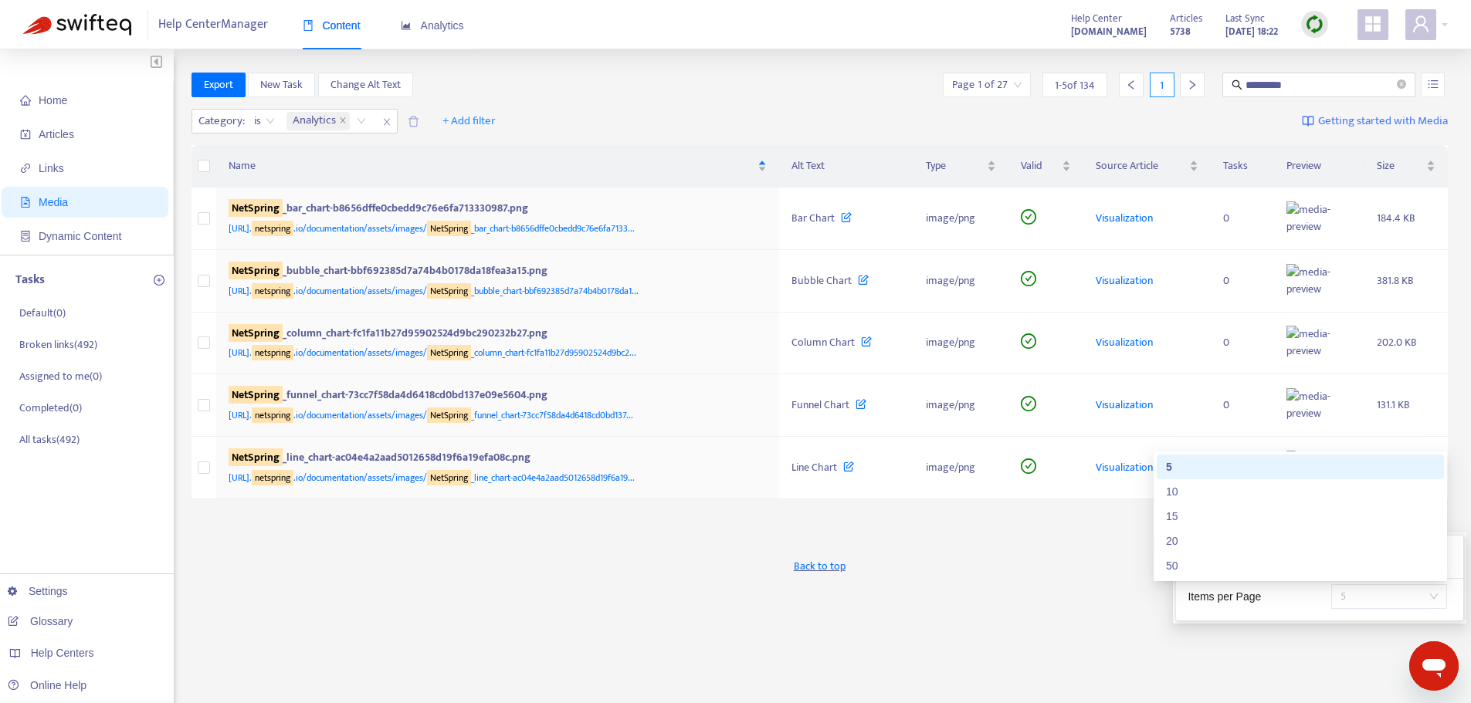
click at [1419, 598] on span "5" at bounding box center [1389, 596] width 97 height 23
click at [1270, 500] on div "10" at bounding box center [1300, 491] width 269 height 17
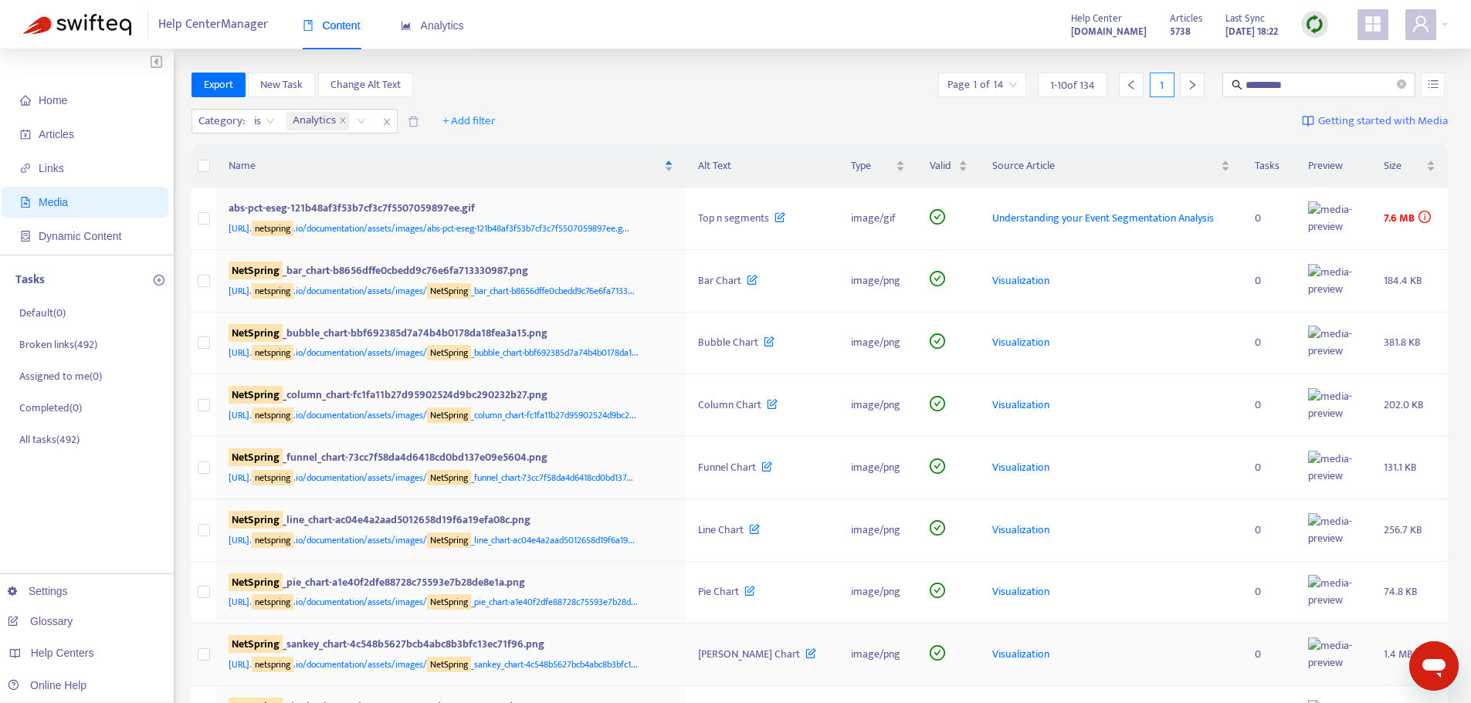
click at [1037, 650] on span "Visualization" at bounding box center [1020, 655] width 57 height 18
click at [61, 103] on span "Home" at bounding box center [53, 100] width 29 height 12
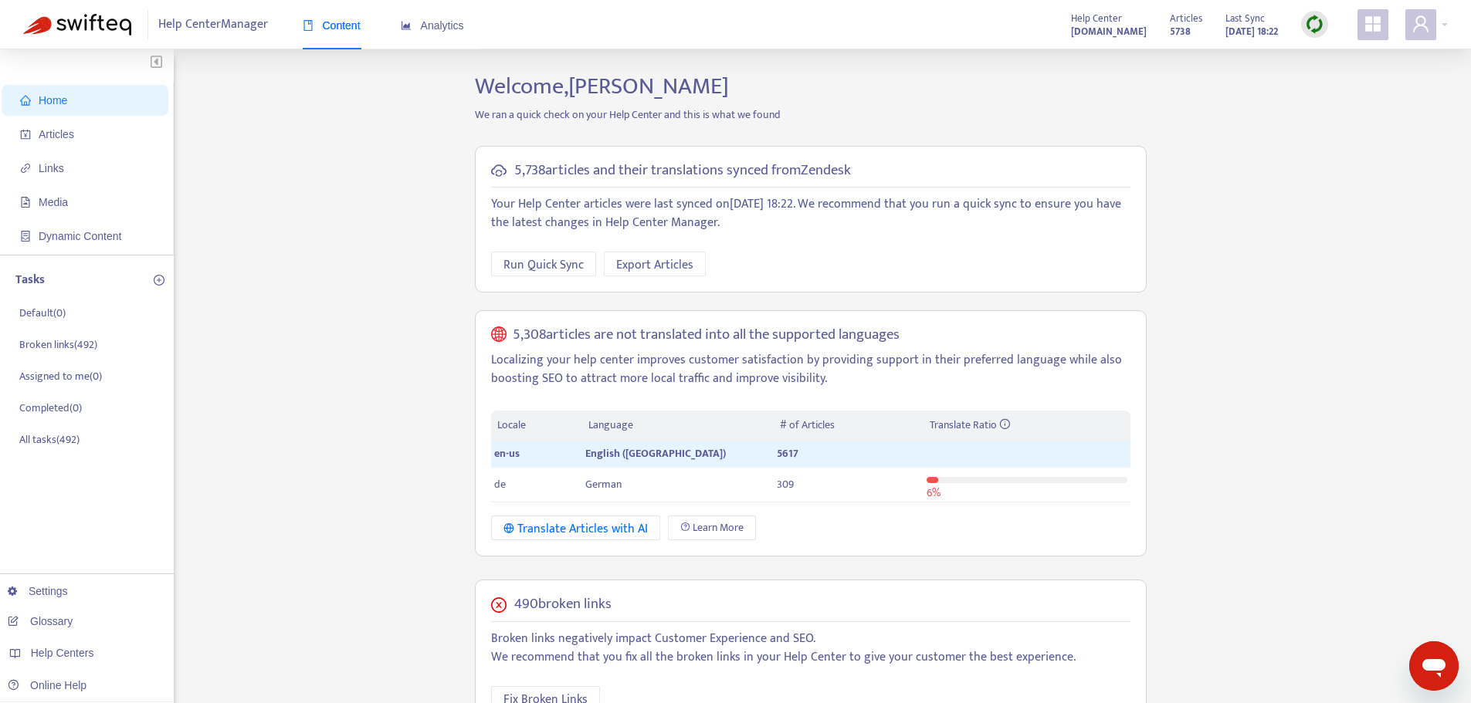
drag, startPoint x: 1317, startPoint y: 26, endPoint x: 673, endPoint y: 32, distance: 643.3
click at [1317, 26] on img at bounding box center [1314, 24] width 19 height 19
drag, startPoint x: 1352, startPoint y: 74, endPoint x: 1316, endPoint y: 86, distance: 38.3
click at [1352, 74] on link "Full Sync" at bounding box center [1342, 81] width 56 height 18
